Goal: Task Accomplishment & Management: Use online tool/utility

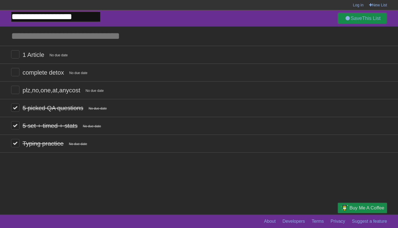
type input "**********"
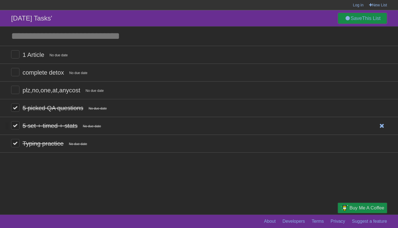
click at [16, 125] on label at bounding box center [15, 125] width 8 height 8
